Goal: Navigation & Orientation: Find specific page/section

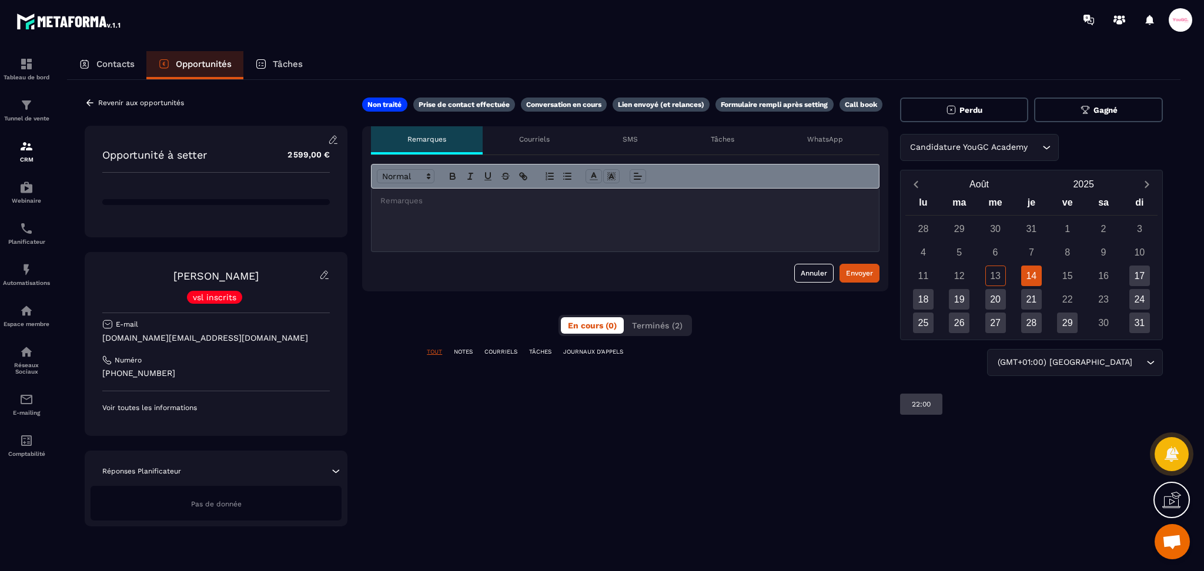
click at [97, 102] on div "Revenir aux opportunités" at bounding box center [134, 103] width 99 height 11
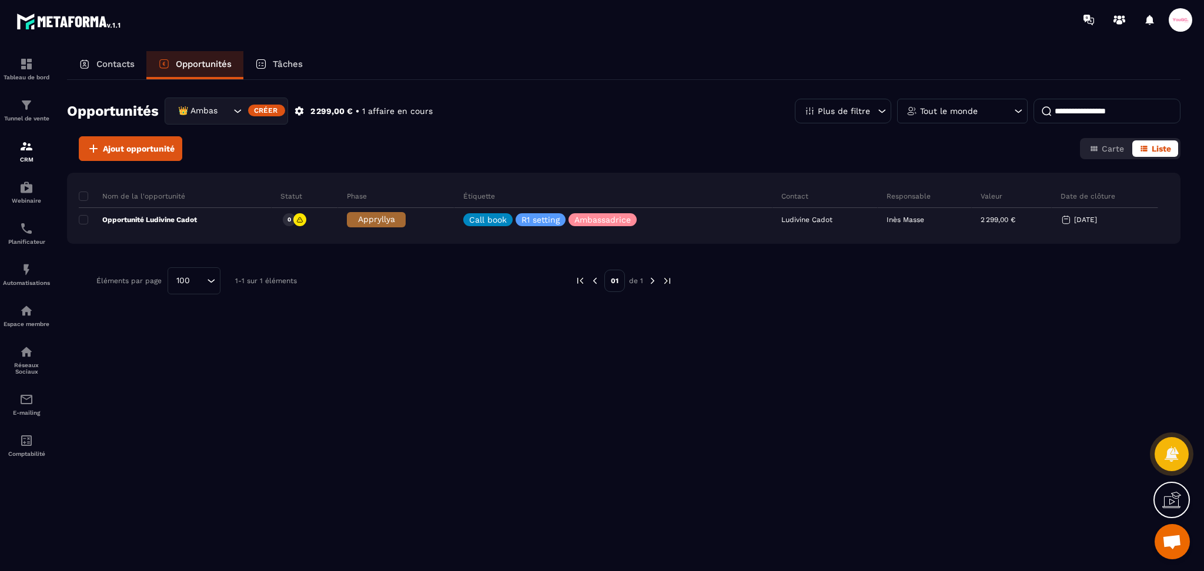
click at [196, 103] on div "👑 Ambassadrices" at bounding box center [226, 111] width 123 height 27
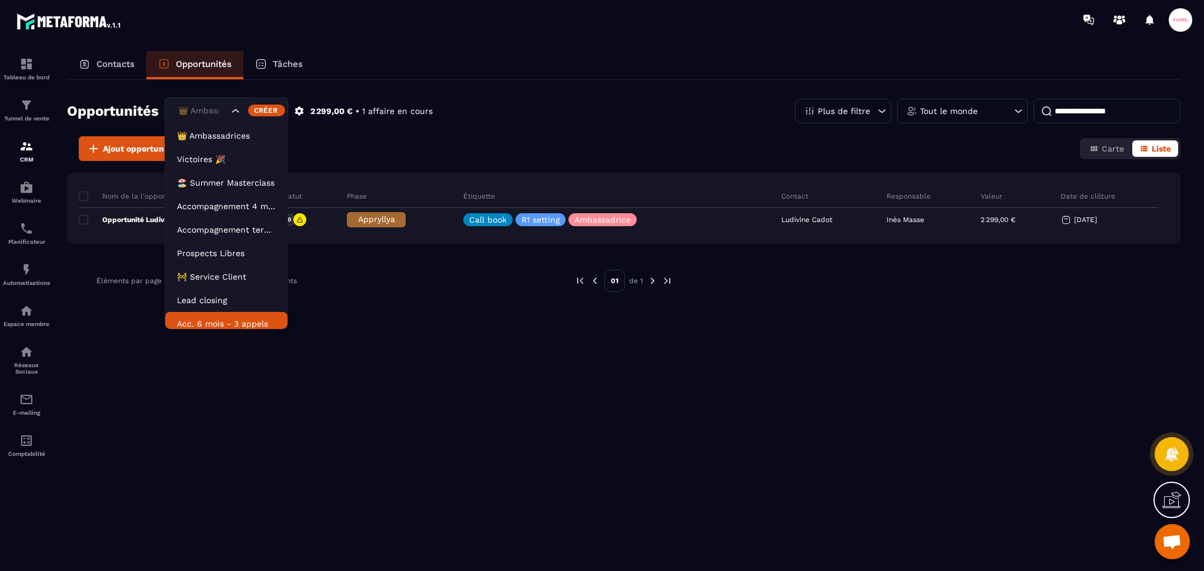
scroll to position [5, 0]
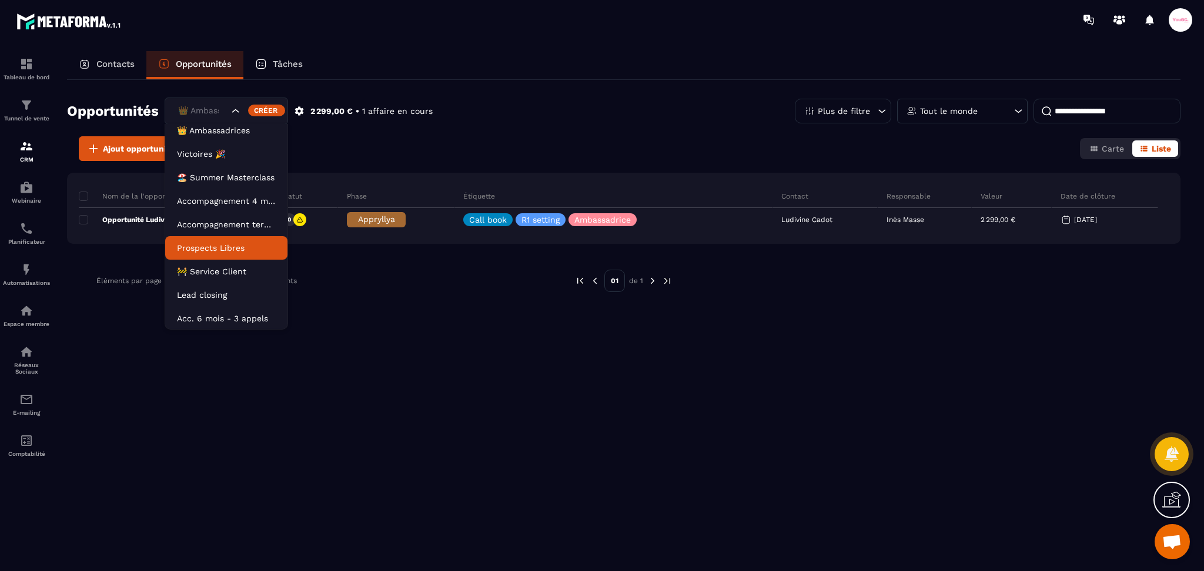
click at [233, 255] on li "Prospects Libres" at bounding box center [226, 248] width 122 height 24
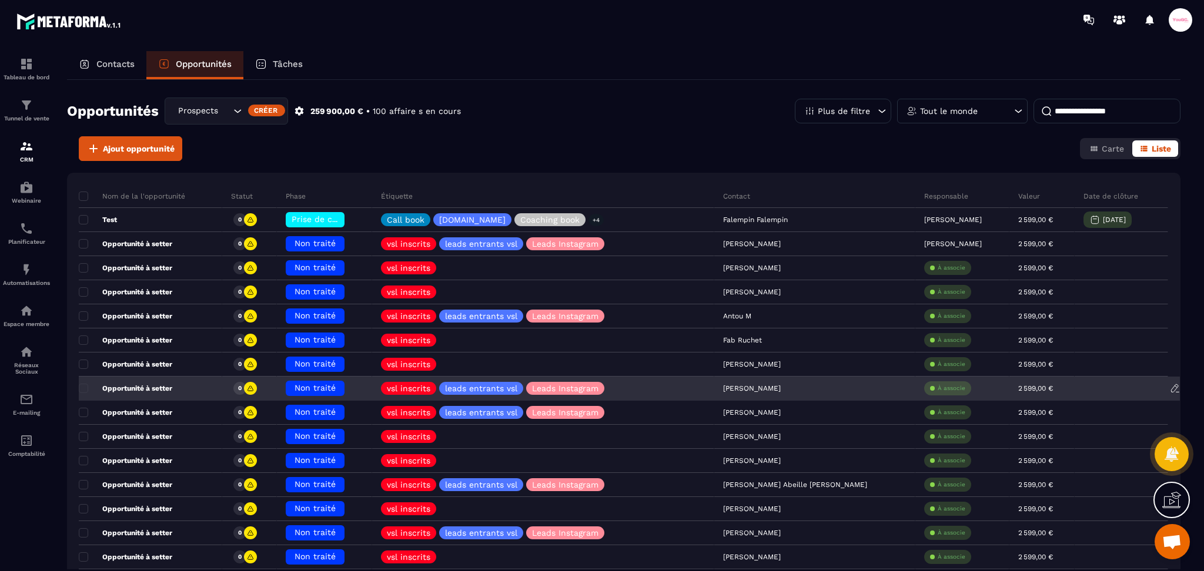
click at [151, 386] on p "Opportunité à setter" at bounding box center [125, 388] width 93 height 9
